Goal: Task Accomplishment & Management: Manage account settings

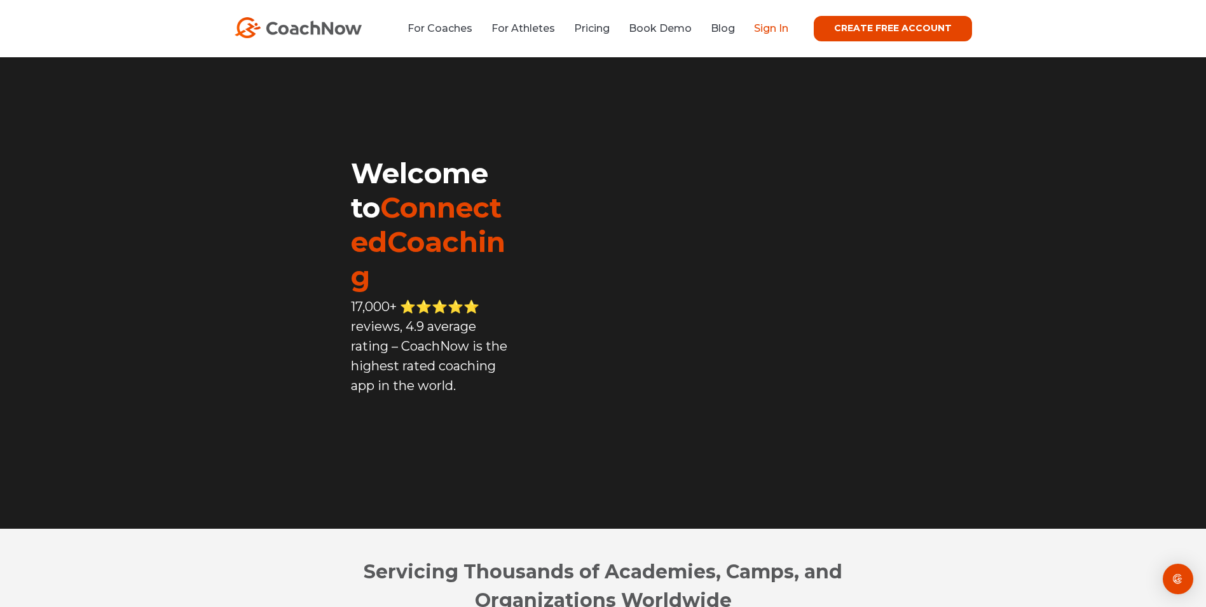
click at [780, 24] on link "Sign In" at bounding box center [771, 28] width 34 height 12
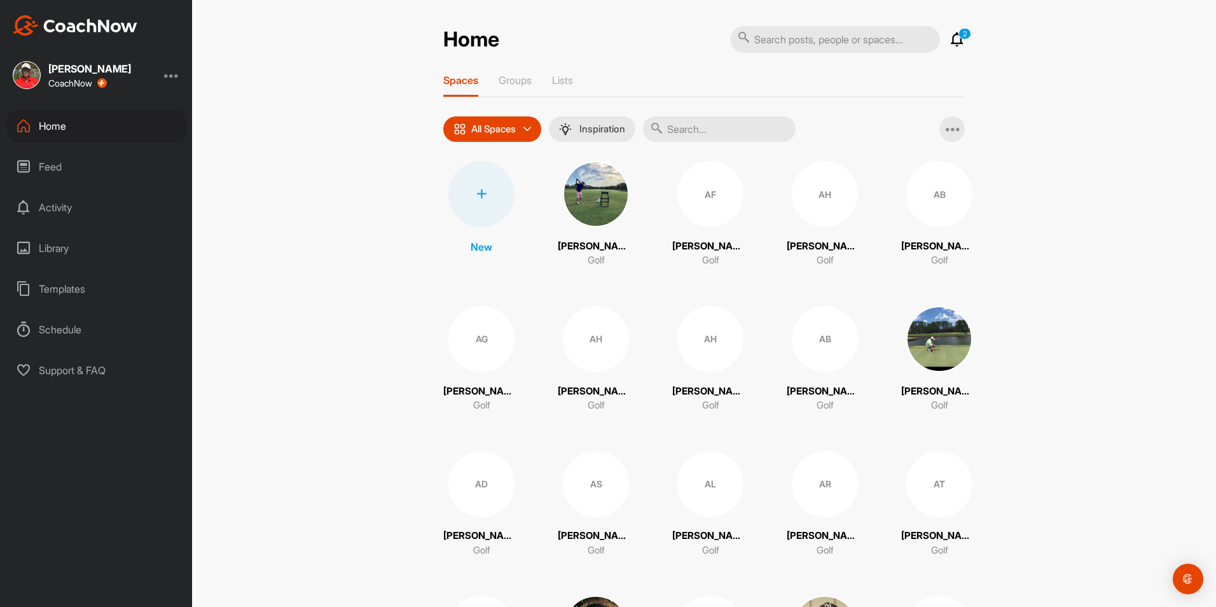
click at [170, 71] on div at bounding box center [171, 74] width 15 height 15
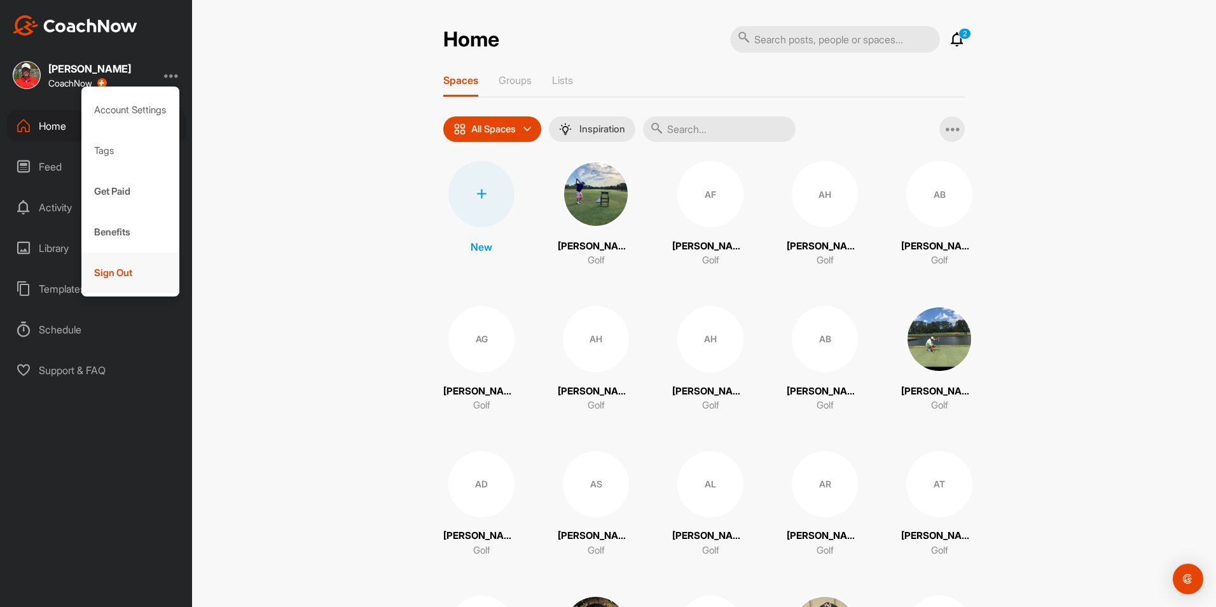
click at [127, 274] on div "Sign Out" at bounding box center [130, 272] width 99 height 41
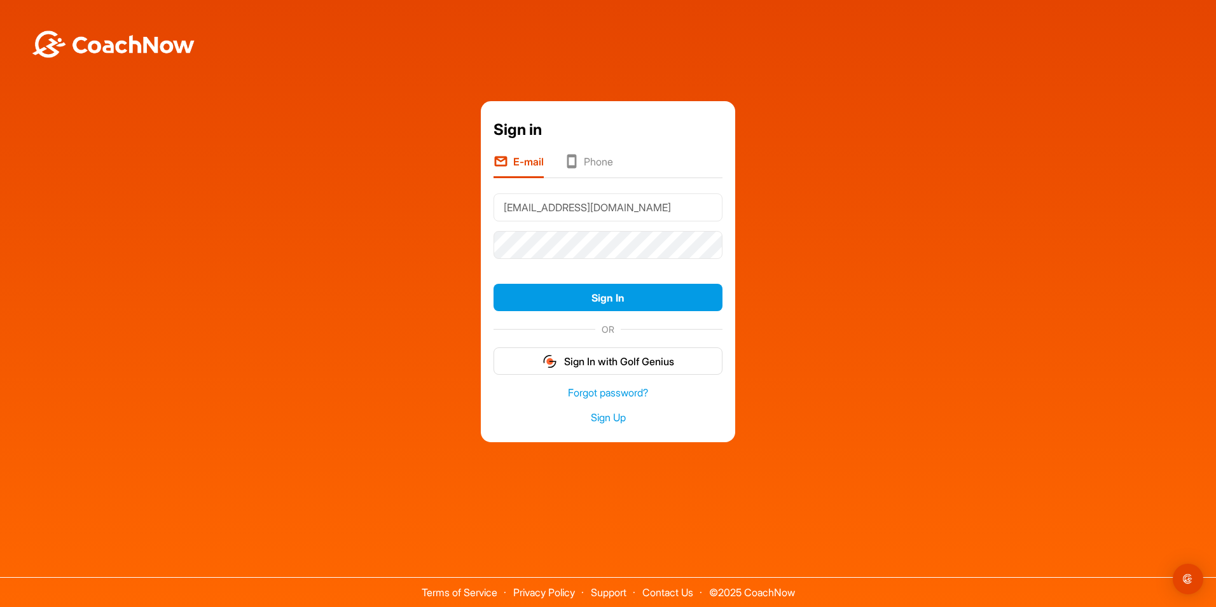
click at [689, 203] on input "bsheridan@impactzonegolf.com" at bounding box center [607, 207] width 229 height 28
type input "ljohnson@impactzonegolf.com"
click at [611, 294] on button "Sign In" at bounding box center [607, 297] width 229 height 27
